Goal: Find specific page/section: Find specific page/section

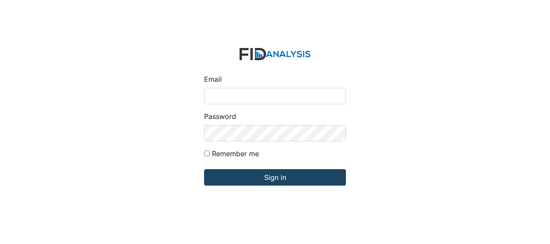
type input "[EMAIL_ADDRESS][DOMAIN_NAME]"
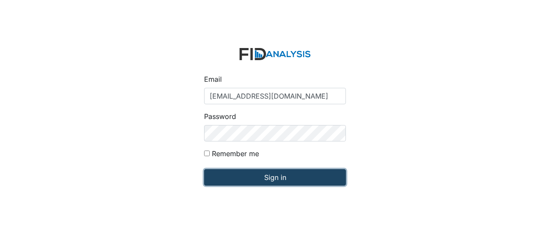
click at [222, 176] on input "Sign in" at bounding box center [275, 177] width 142 height 16
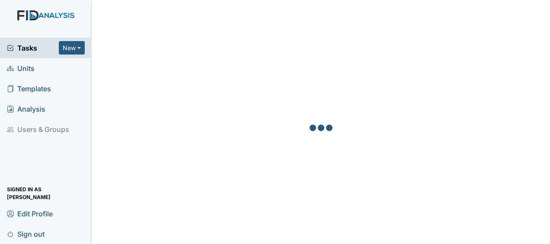
click at [26, 65] on span "Units" at bounding box center [21, 67] width 28 height 13
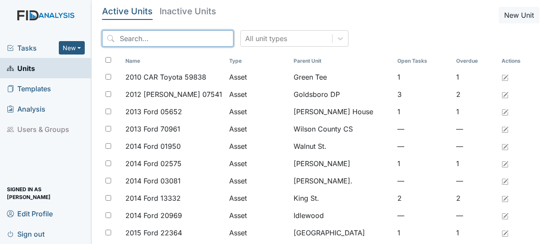
click at [155, 39] on input "search" at bounding box center [168, 38] width 132 height 16
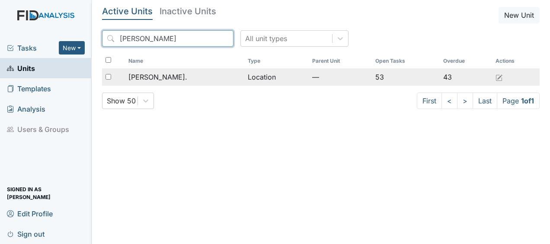
type input "william"
click at [152, 76] on span "William St." at bounding box center [158, 77] width 59 height 10
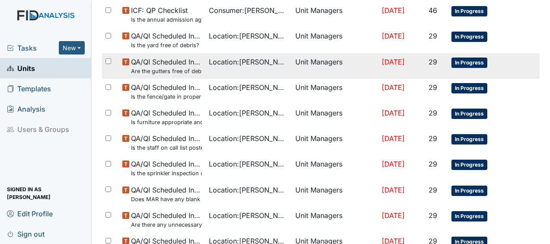
scroll to position [666, 0]
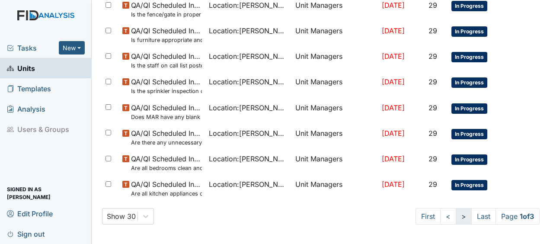
click at [456, 213] on link ">" at bounding box center [464, 216] width 16 height 16
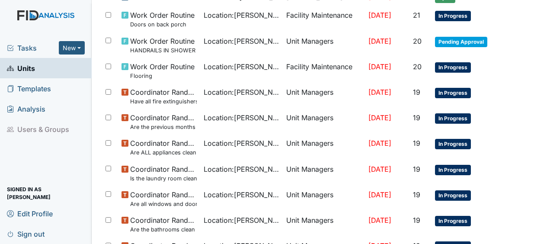
scroll to position [640, 0]
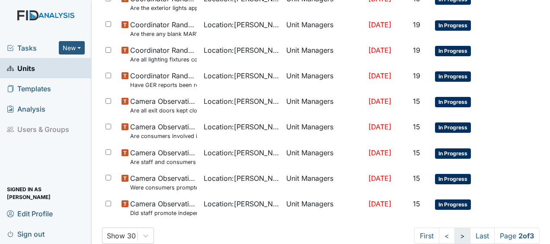
click at [456, 231] on link ">" at bounding box center [463, 236] width 16 height 16
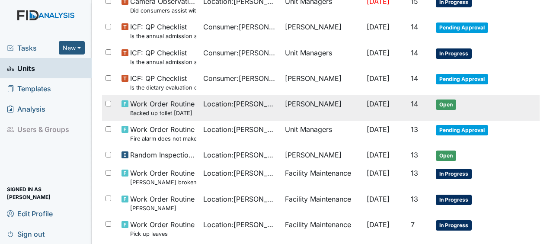
scroll to position [147, 0]
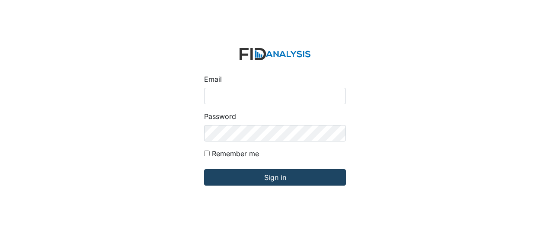
type input "[EMAIL_ADDRESS][DOMAIN_NAME]"
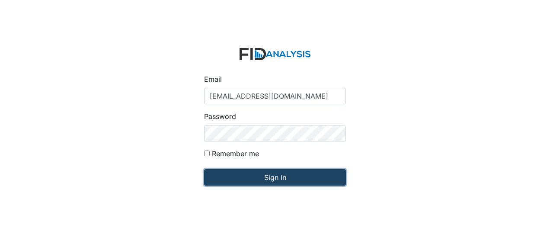
click at [221, 181] on input "Sign in" at bounding box center [275, 177] width 142 height 16
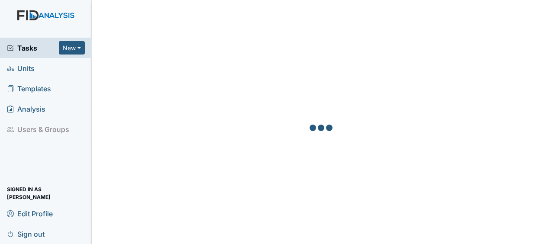
click at [0, 113] on html "Tasks New Form Inspection Document Bundle Units Templates Analysis Users & Grou…" at bounding box center [275, 122] width 550 height 244
click at [35, 69] on link "Units" at bounding box center [46, 68] width 92 height 20
